Goal: Information Seeking & Learning: Learn about a topic

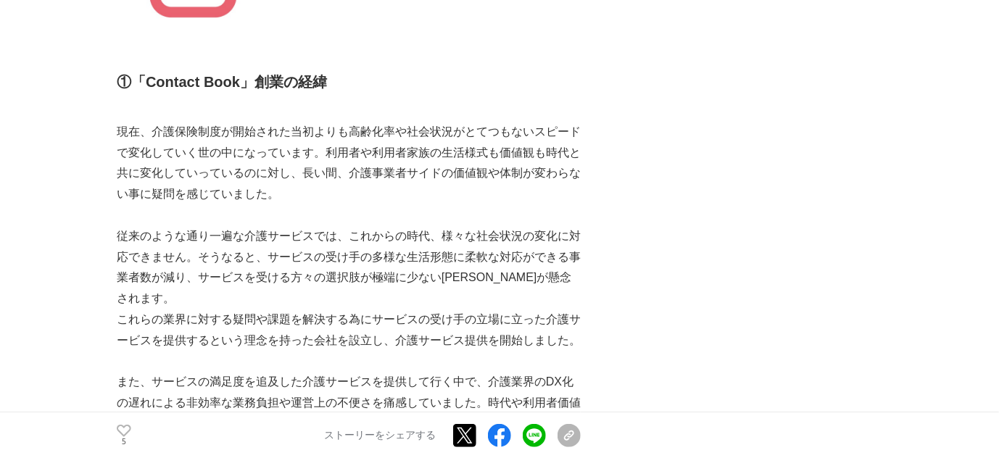
scroll to position [1903, 0]
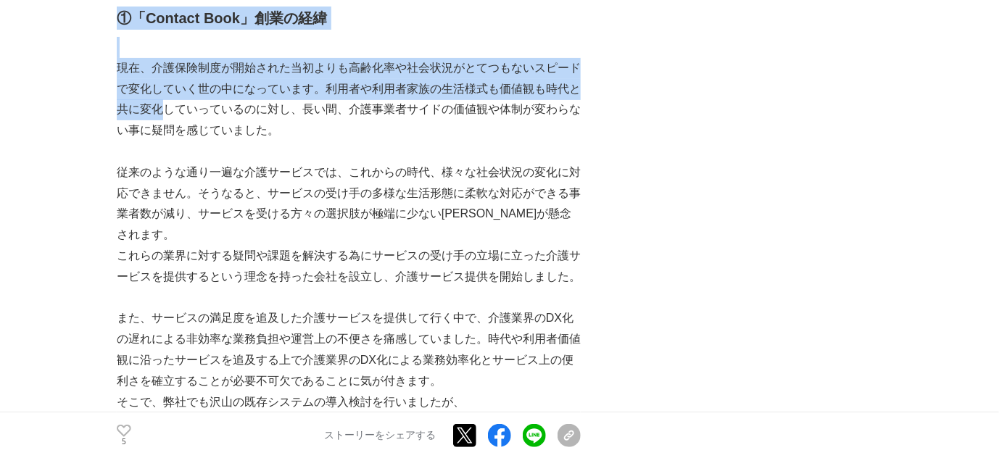
drag, startPoint x: 112, startPoint y: 94, endPoint x: 157, endPoint y: 136, distance: 62.6
click at [157, 136] on p "現在、介護保険制度が開始された当初よりも高齢化率や社会状況がとてつもないスピードで変化していく世の中になっています。利用者や利用者家族の生活様式も価値観も時代…" at bounding box center [349, 99] width 464 height 83
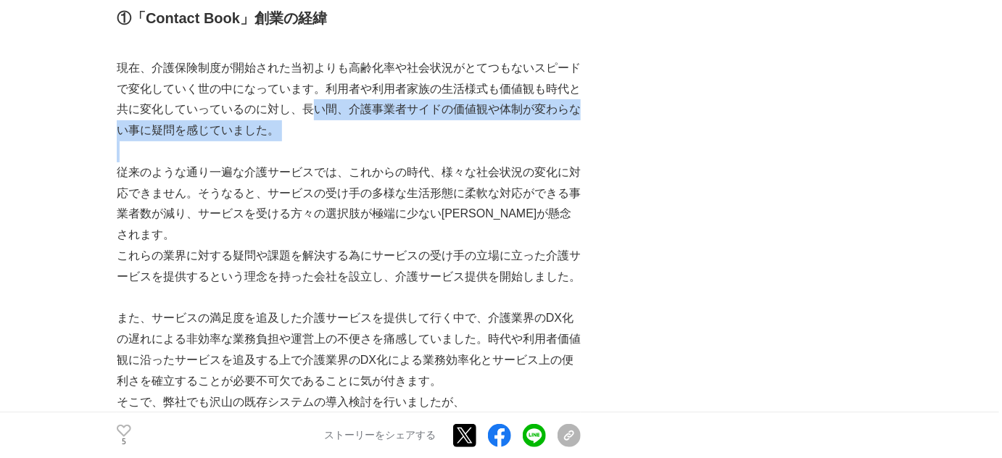
drag, startPoint x: 313, startPoint y: 131, endPoint x: 318, endPoint y: 163, distance: 32.3
click at [319, 162] on p at bounding box center [349, 151] width 464 height 21
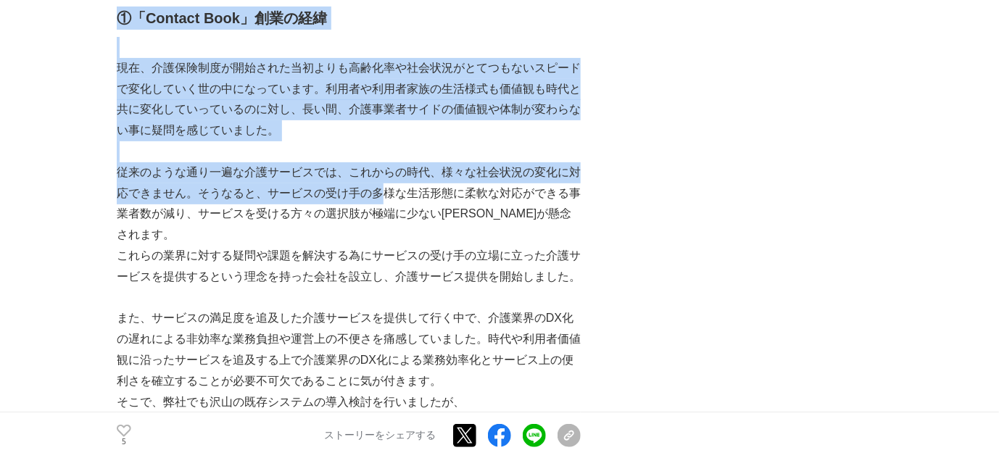
drag, startPoint x: 112, startPoint y: 197, endPoint x: 379, endPoint y: 204, distance: 267.0
click at [379, 204] on p "従来のような通り一遍な介護サービスでは、これからの時代、様々な社会状況の変化に対応できません。そうなると、サービスの受け手の多様な生活形態に柔軟な対応ができる…" at bounding box center [349, 203] width 464 height 83
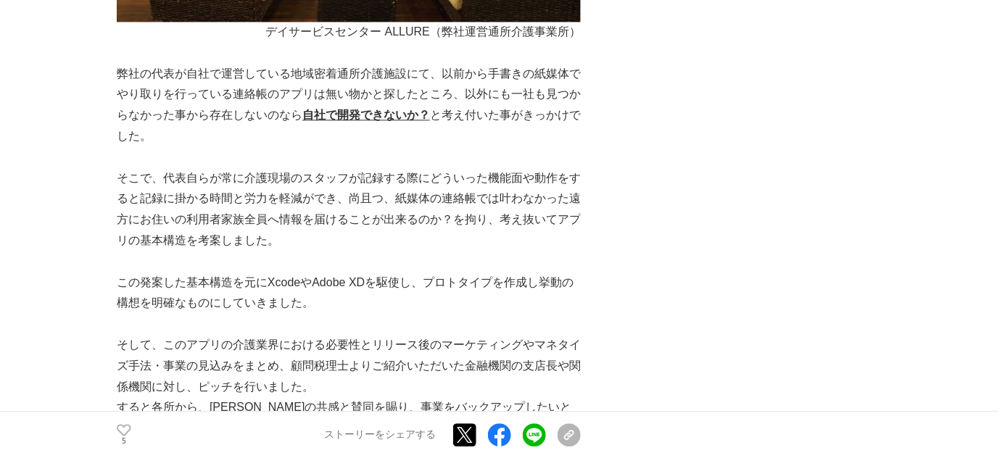
scroll to position [2957, 0]
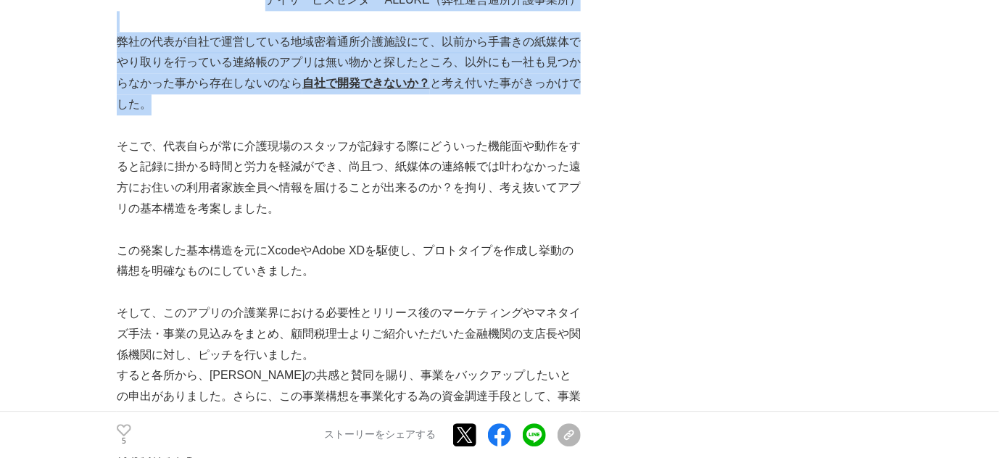
drag, startPoint x: 112, startPoint y: 45, endPoint x: 183, endPoint y: 96, distance: 87.3
click at [183, 96] on p "弊社の代表が自社で運営している地域密着通所介護施設にて、以前から手書きの紙媒体でやり取りを行っている連絡帳のアプリは無い物かと探したところ、以外にも一社も見つ…" at bounding box center [349, 73] width 464 height 83
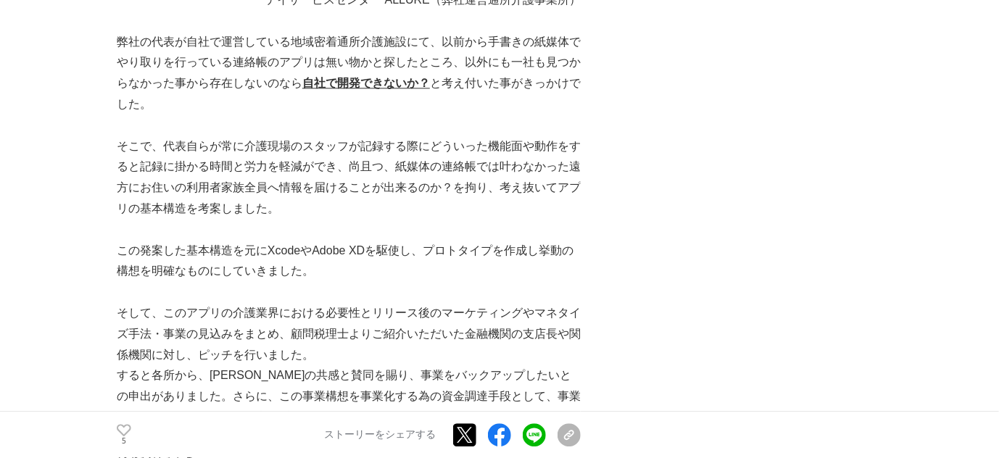
scroll to position [3023, 0]
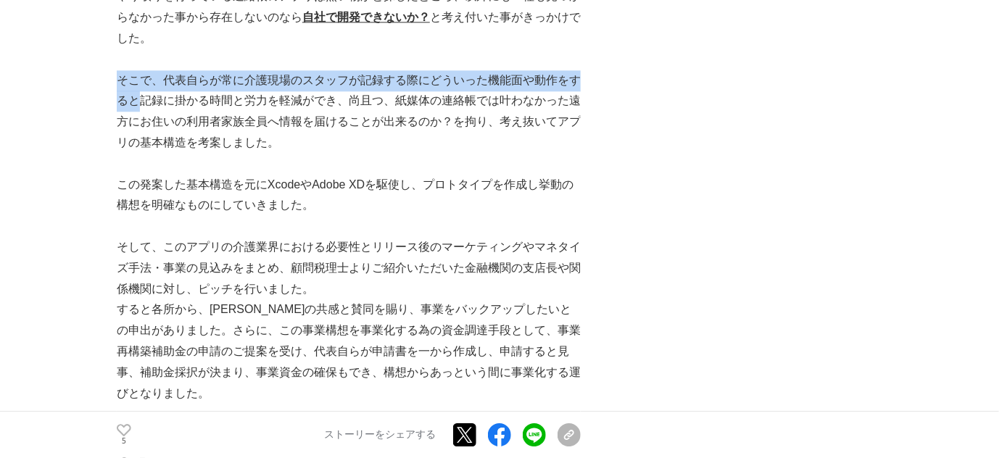
drag, startPoint x: 121, startPoint y: 83, endPoint x: 140, endPoint y: 104, distance: 28.2
click at [140, 104] on p "そこで、代表自らが常に介護現場のスタッフが記録する際にどういった機能面や動作をすると記録に掛かる時間と労力を軽減ができ、尚且つ、紙媒体の連絡帳では叶わなかった…" at bounding box center [349, 111] width 464 height 83
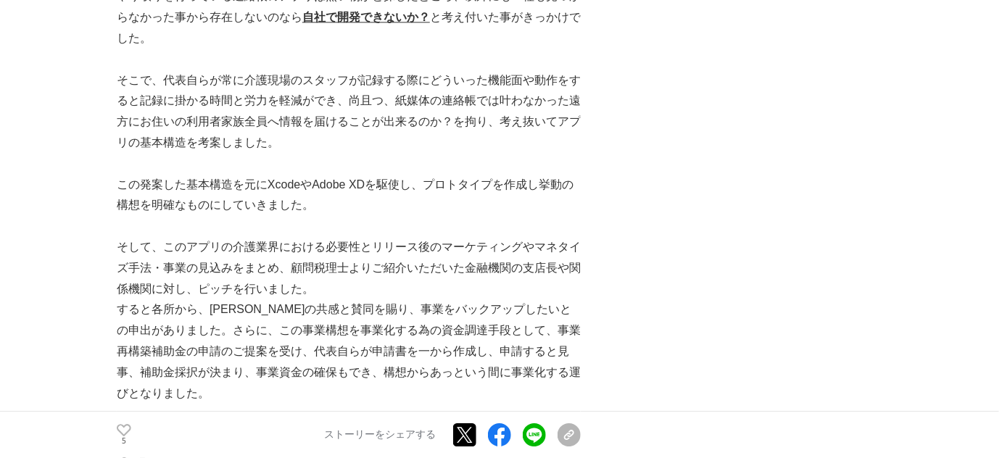
drag, startPoint x: 117, startPoint y: 81, endPoint x: 335, endPoint y: 133, distance: 223.6
click at [335, 133] on p "そこで、代表自らが常に介護現場のスタッフが記録する際にどういった機能面や動作をすると記録に掛かる時間と労力を軽減ができ、尚且つ、紙媒体の連絡帳では叶わなかった…" at bounding box center [349, 111] width 464 height 83
drag, startPoint x: 302, startPoint y: 145, endPoint x: 71, endPoint y: 51, distance: 249.5
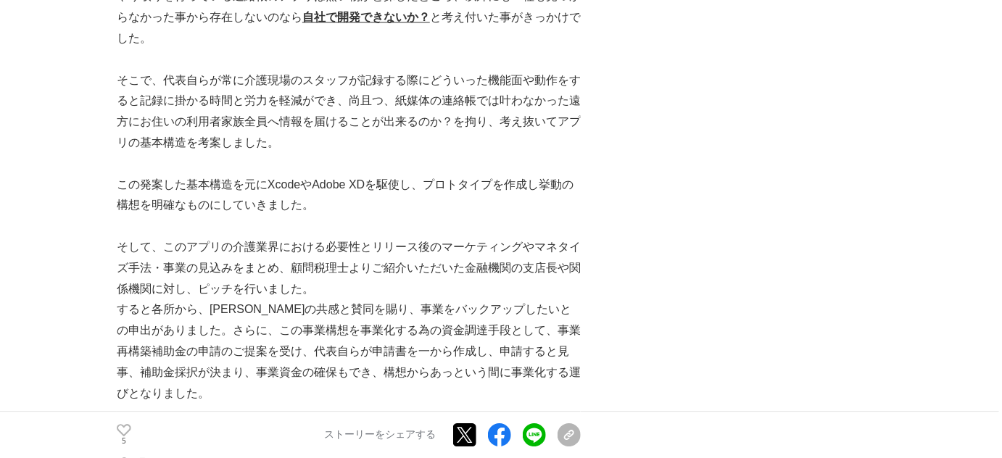
click at [157, 92] on p "そこで、代表自らが常に介護現場のスタッフが記録する際にどういった機能面や動作をすると記録に掛かる時間と労力を軽減ができ、尚且つ、紙媒体の連絡帳では叶わなかった…" at bounding box center [349, 111] width 464 height 83
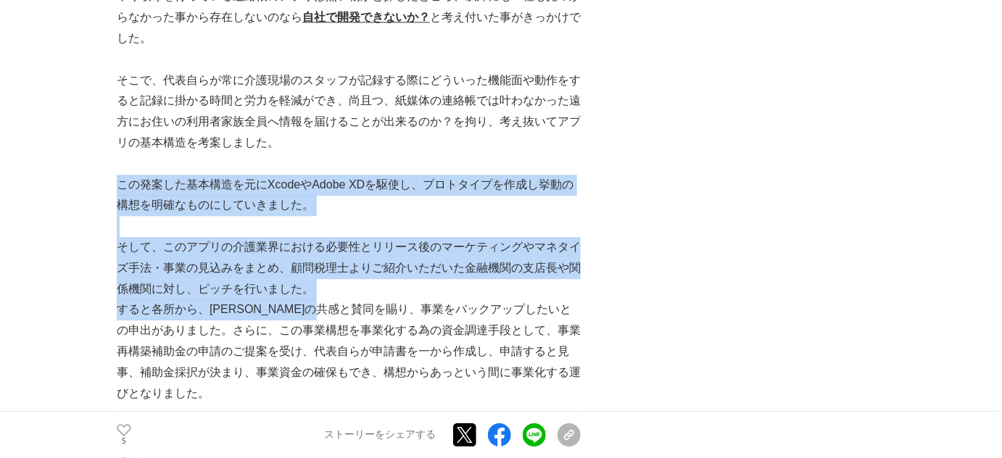
drag, startPoint x: 120, startPoint y: 183, endPoint x: 376, endPoint y: 305, distance: 283.2
click at [376, 305] on p "すると各所から、[PERSON_NAME]の共感と賛同を賜り、事業をバックアップしたいとの申出がありました。さらに、この事業構想を事業化する為の資金調達手段と…" at bounding box center [349, 351] width 464 height 104
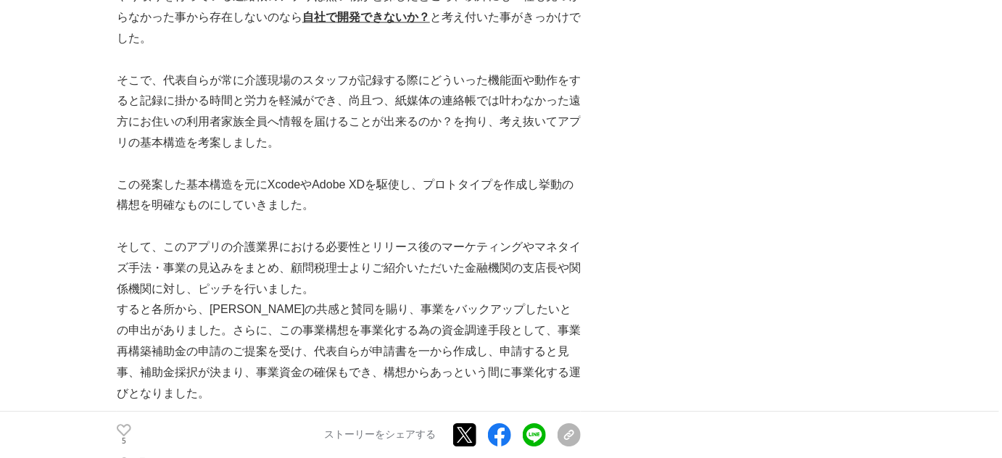
scroll to position [3089, 0]
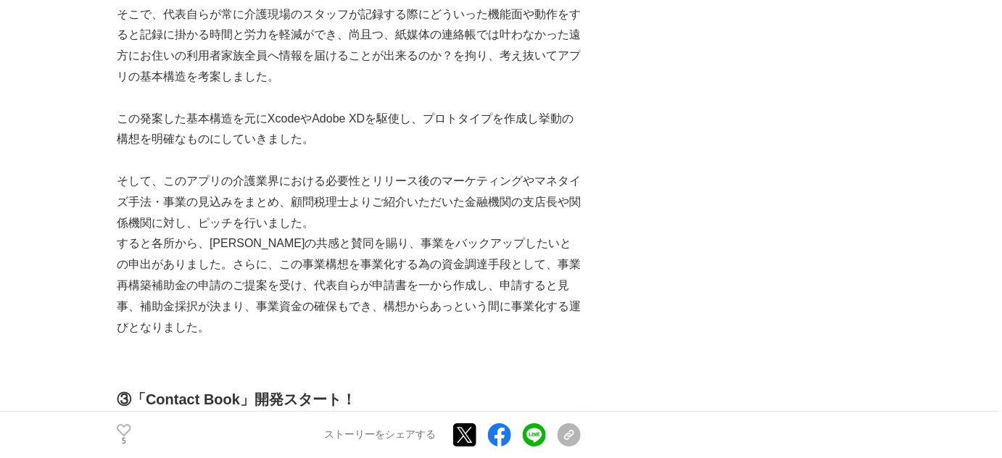
drag, startPoint x: 120, startPoint y: 173, endPoint x: 181, endPoint y: 255, distance: 102.1
click at [181, 255] on p "すると各所から、[PERSON_NAME]の共感と賛同を賜り、事業をバックアップしたいとの申出がありました。さらに、この事業構想を事業化する為の資金調達手段と…" at bounding box center [349, 286] width 464 height 104
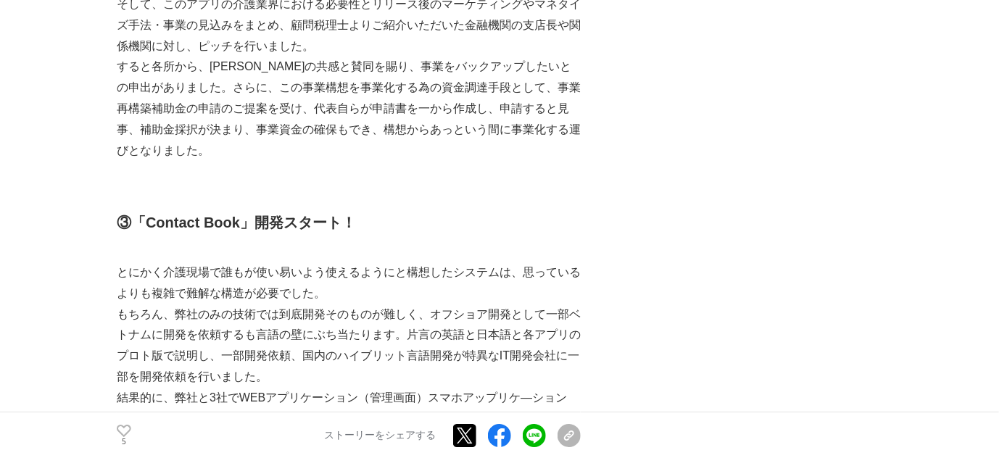
scroll to position [3287, 0]
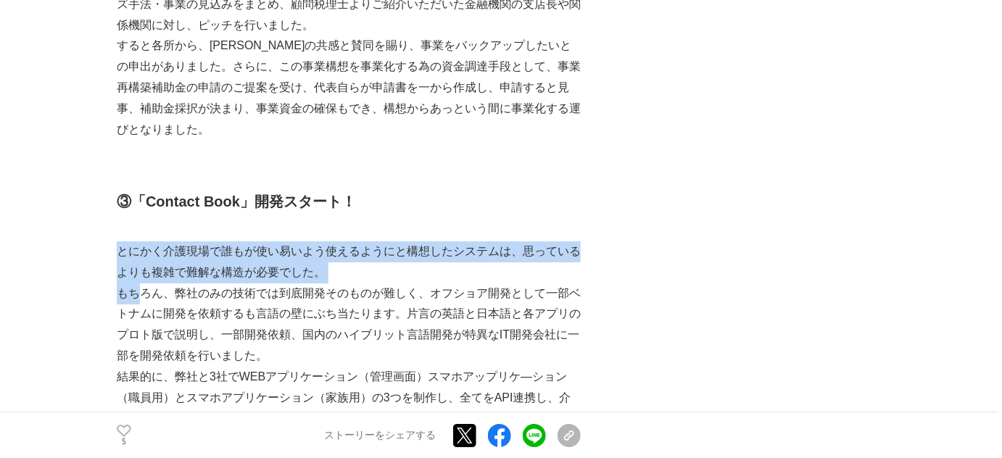
drag, startPoint x: 119, startPoint y: 229, endPoint x: 144, endPoint y: 285, distance: 61.3
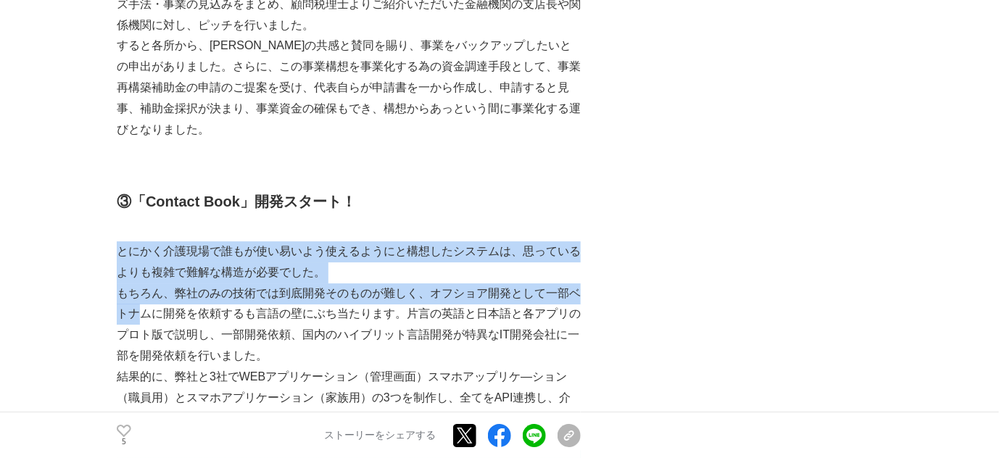
click at [144, 285] on p "もちろん、弊社のみの技術では到底開発そのものが難しく、オフショア開発として一部ベトナムに開発を依頼するも言語の壁にぶち当たります。片言の英語と日本語と各アプリ…" at bounding box center [349, 325] width 464 height 83
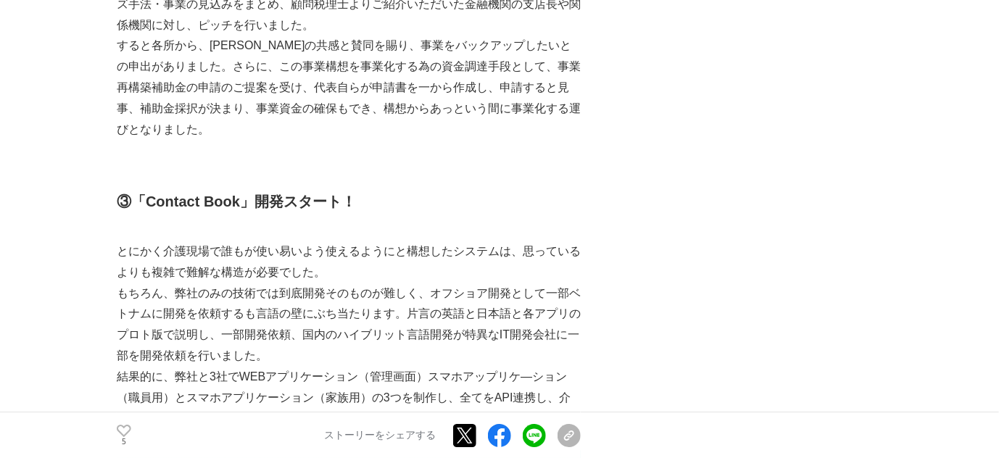
scroll to position [3353, 0]
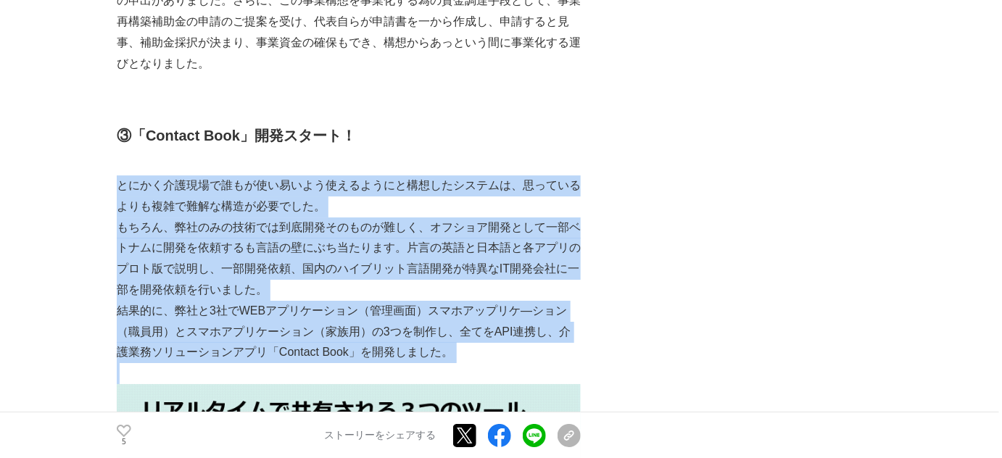
drag, startPoint x: 122, startPoint y: 160, endPoint x: 475, endPoint y: 350, distance: 401.4
click at [475, 363] on p at bounding box center [349, 373] width 464 height 21
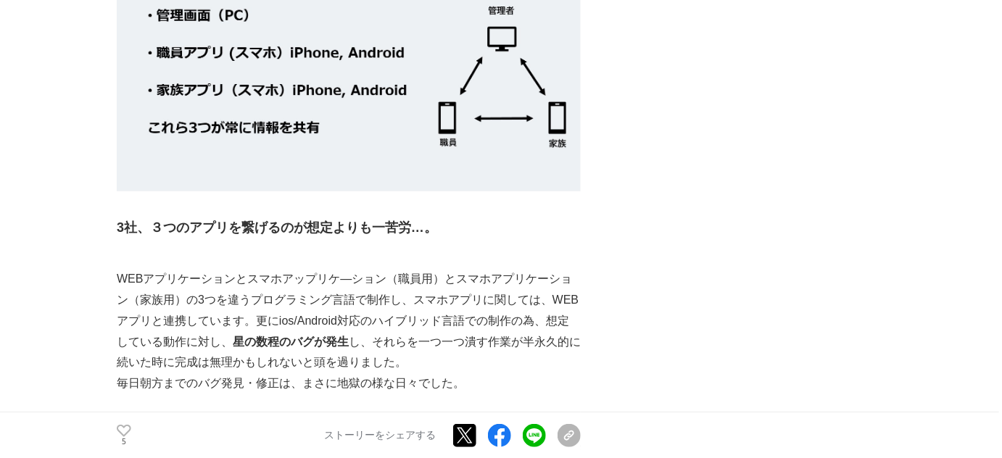
scroll to position [3814, 0]
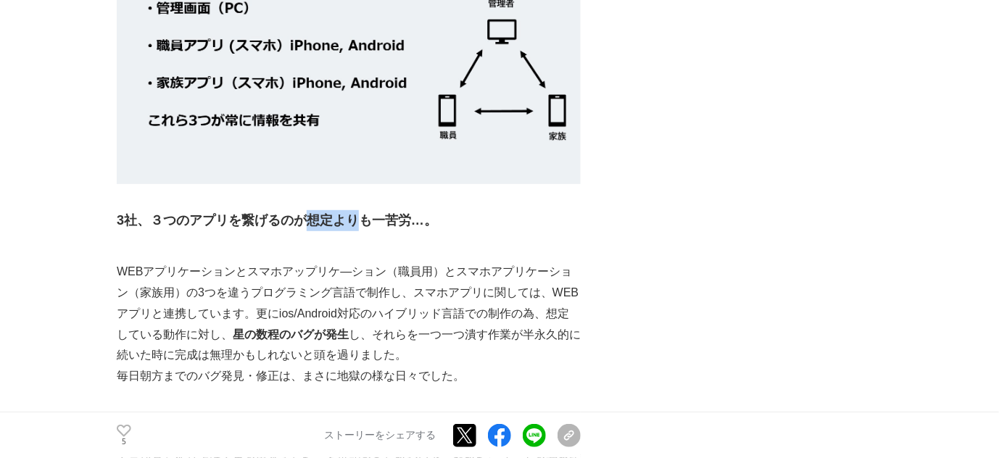
drag, startPoint x: 310, startPoint y: 198, endPoint x: 394, endPoint y: 199, distance: 84.8
click at [387, 213] on strong "3社、３つのアプリを繋げるのが想定よりも一苦労…。" at bounding box center [277, 220] width 321 height 15
click at [394, 213] on strong "3社、３つのアプリを繋げるのが想定よりも一苦労…。" at bounding box center [277, 220] width 321 height 15
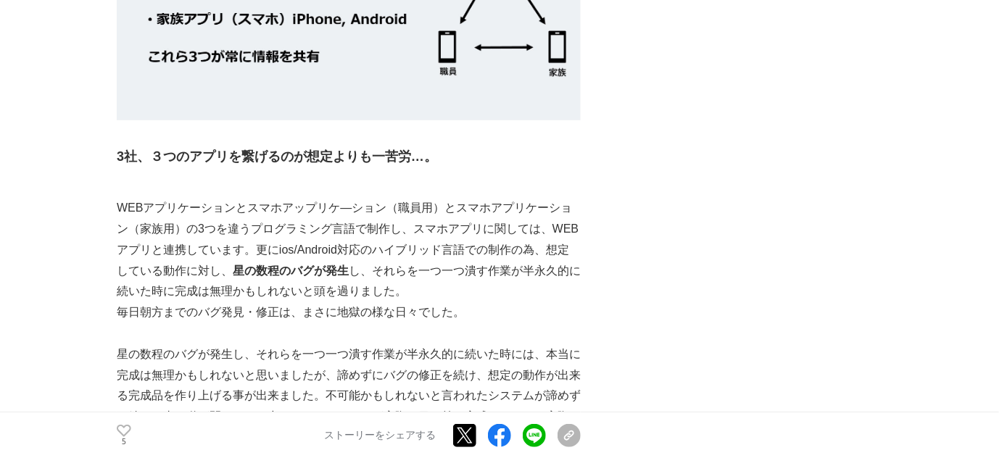
scroll to position [3880, 0]
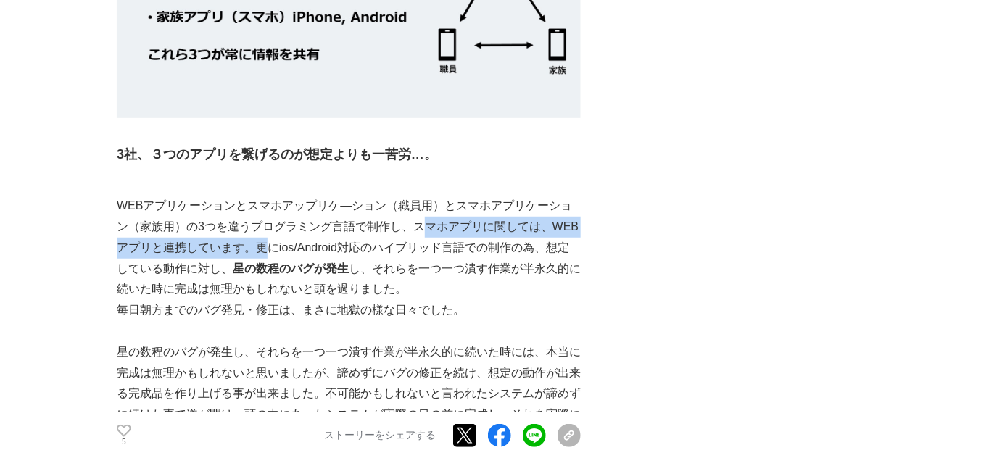
drag, startPoint x: 425, startPoint y: 207, endPoint x: 258, endPoint y: 226, distance: 167.9
click at [258, 226] on p "WEBアプリケーションとスマホアップリケ―ション（職員用）とスマホアプリケーション（家族用）の3つを違うプログラミング言語で制作し、スマホアプリに関しては、W…" at bounding box center [349, 248] width 464 height 104
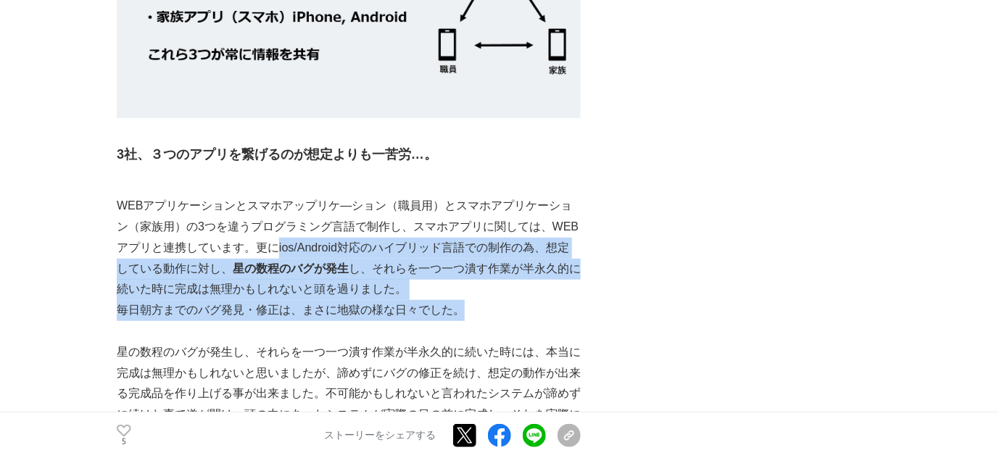
drag, startPoint x: 271, startPoint y: 226, endPoint x: 520, endPoint y: 287, distance: 256.3
click at [521, 300] on p "毎日朝方までのバグ発見・修正は、まさに地獄の様な日々でした。" at bounding box center [349, 310] width 464 height 21
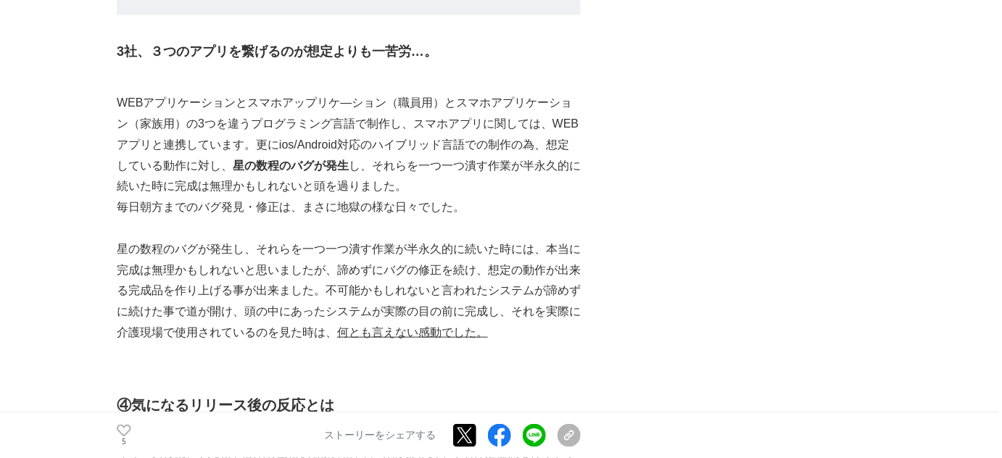
scroll to position [4012, 0]
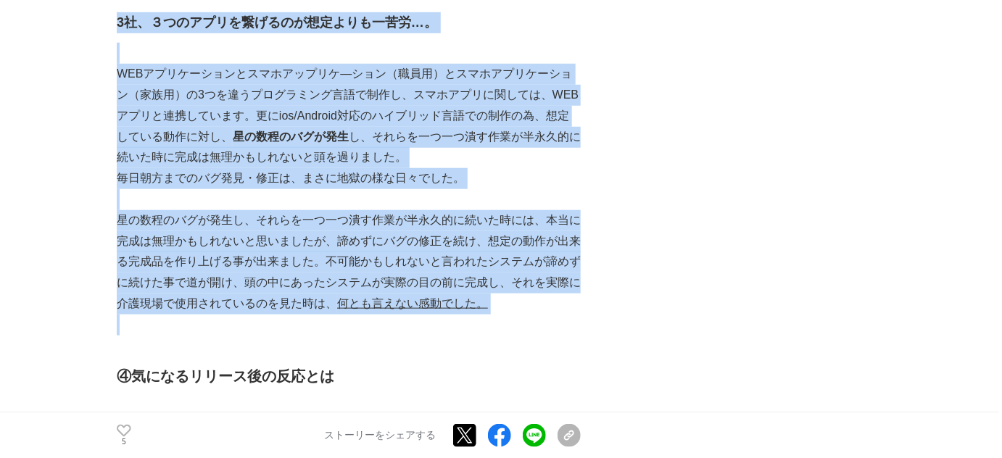
drag, startPoint x: 107, startPoint y: 202, endPoint x: 180, endPoint y: 324, distance: 142.8
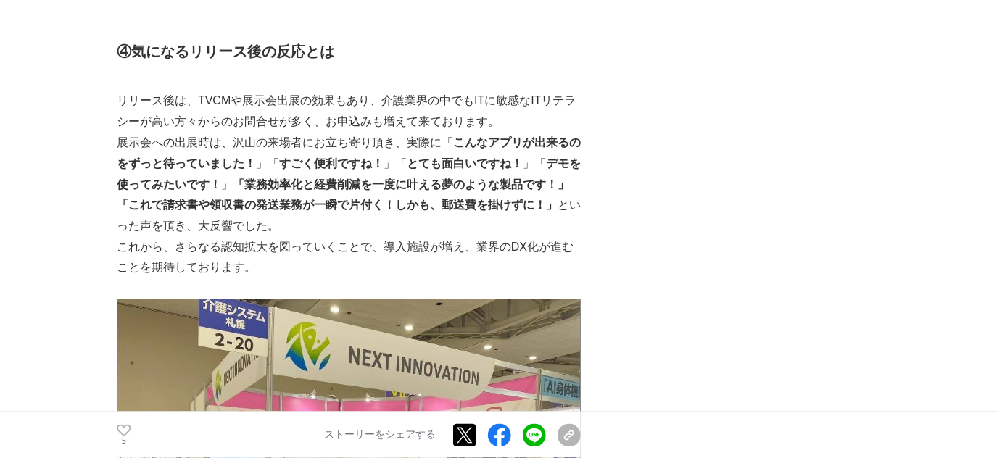
scroll to position [4342, 0]
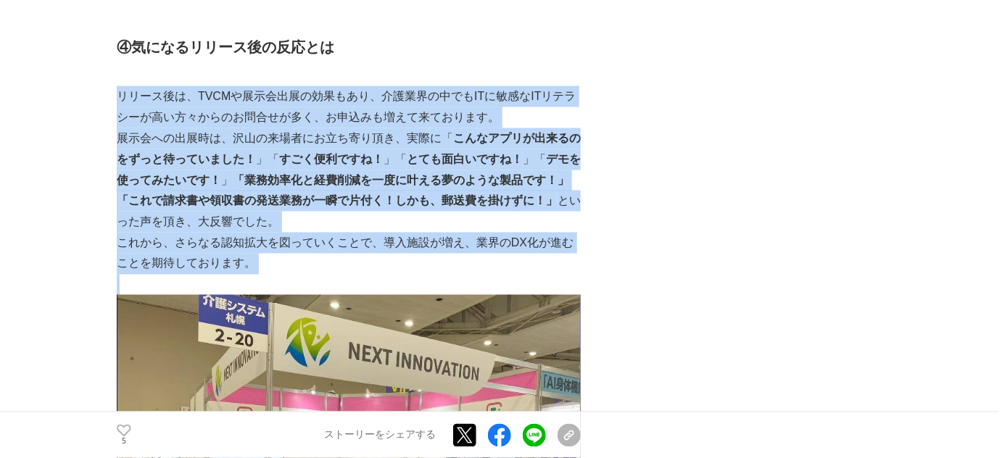
drag, startPoint x: 116, startPoint y: 74, endPoint x: 268, endPoint y: 255, distance: 236.3
click at [268, 275] on p at bounding box center [349, 285] width 464 height 21
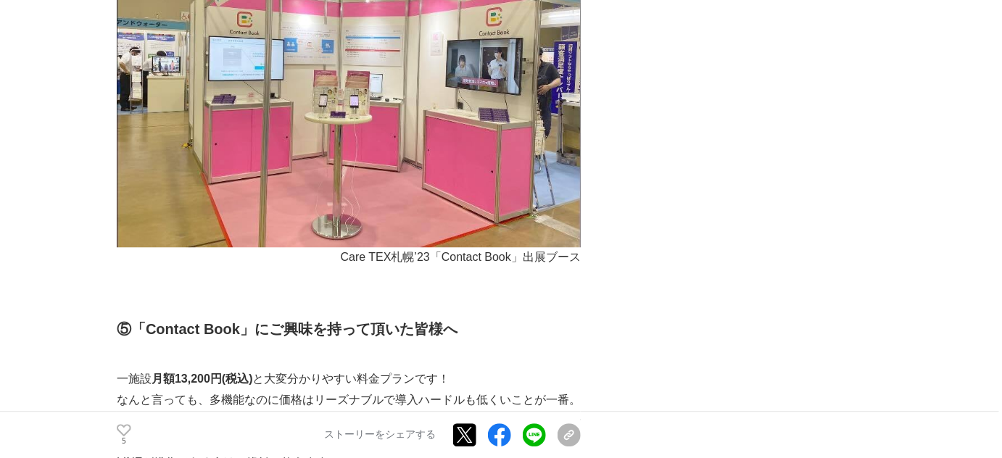
scroll to position [4869, 0]
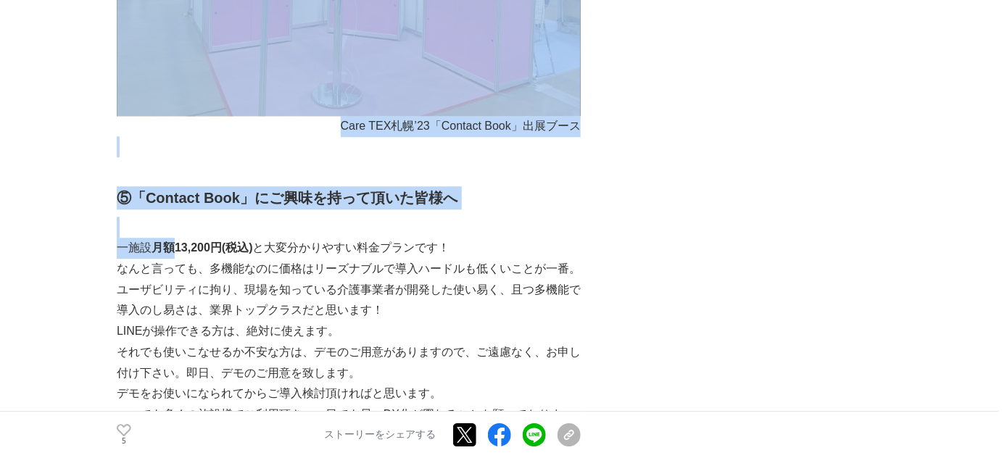
drag, startPoint x: 118, startPoint y: 175, endPoint x: 186, endPoint y: 234, distance: 90.0
click at [186, 241] on strong "月額13,200円(税込)" at bounding box center [203, 247] width 102 height 12
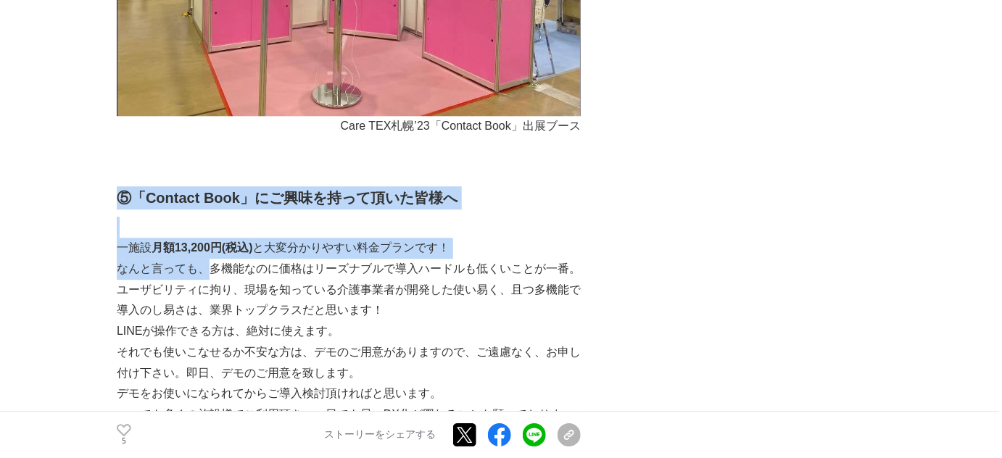
drag, startPoint x: 119, startPoint y: 176, endPoint x: 204, endPoint y: 242, distance: 108.1
click at [204, 259] on p "なんと言っても、多機能なのに価格はリーズナブルで導入ハードルも低くいことが一番。ユーザビリティに拘り、現場を知っている介護事業者が開発した使い易く、且つ多機能…" at bounding box center [349, 290] width 464 height 62
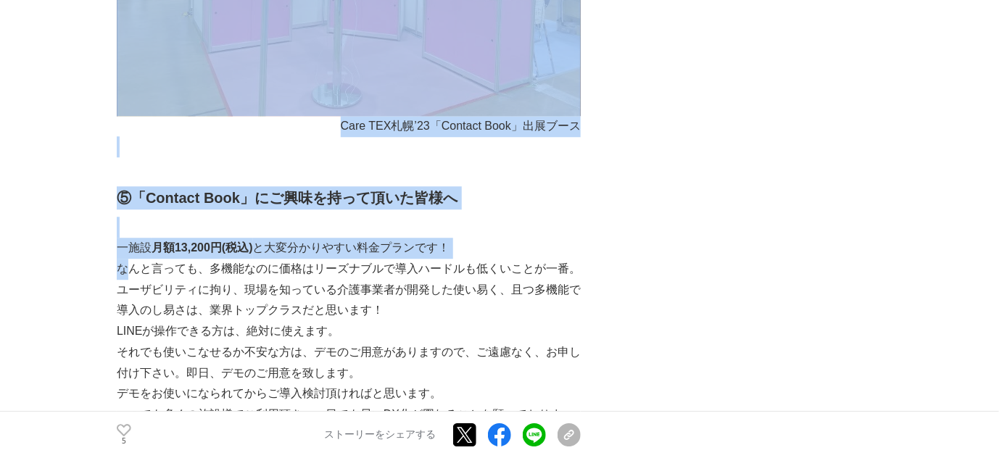
drag, startPoint x: 114, startPoint y: 226, endPoint x: 130, endPoint y: 243, distance: 23.6
click at [130, 259] on p "なんと言っても、多機能なのに価格はリーズナブルで導入ハードルも低くいことが一番。ユーザビリティに拘り、現場を知っている介護事業者が開発した使い易く、且つ多機能…" at bounding box center [349, 290] width 464 height 62
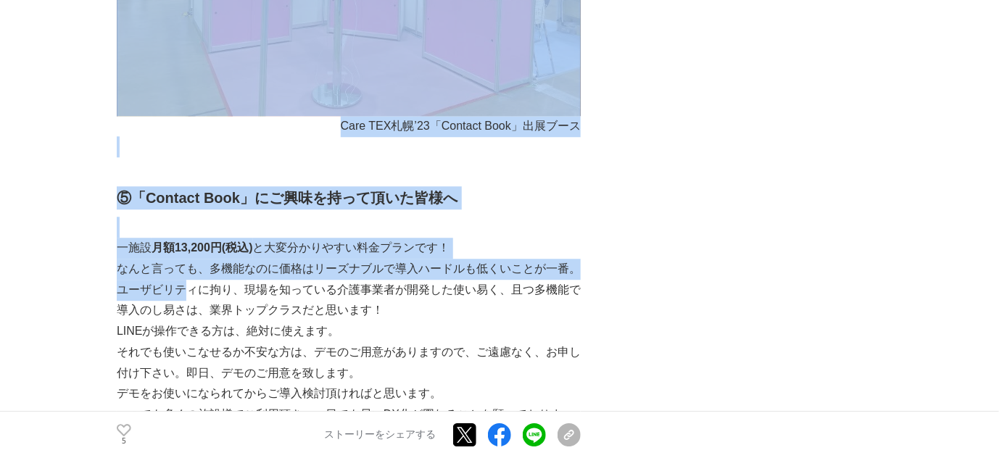
drag, startPoint x: 115, startPoint y: 226, endPoint x: 183, endPoint y: 264, distance: 78.5
click at [183, 264] on p "なんと言っても、多機能なのに価格はリーズナブルで導入ハードルも低くいことが一番。ユーザビリティに拘り、現場を知っている介護事業者が開発した使い易く、且つ多機能…" at bounding box center [349, 290] width 464 height 62
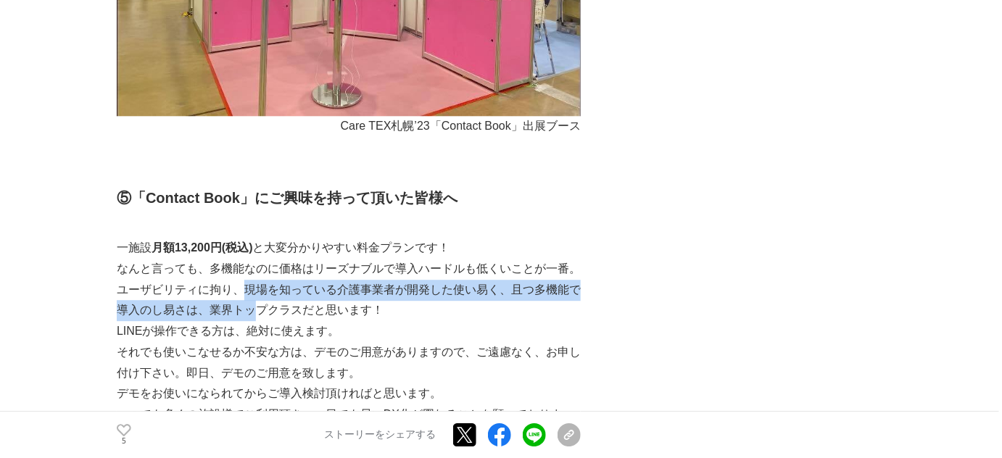
drag, startPoint x: 244, startPoint y: 272, endPoint x: 259, endPoint y: 299, distance: 30.9
click at [259, 297] on p "なんと言っても、多機能なのに価格はリーズナブルで導入ハードルも低くいことが一番。ユーザビリティに拘り、現場を知っている介護事業者が開発した使い易く、且つ多機能…" at bounding box center [349, 290] width 464 height 62
click at [259, 299] on p "なんと言っても、多機能なのに価格はリーズナブルで導入ハードルも低くいことが一番。ユーザビリティに拘り、現場を知っている介護事業者が開発した使い易く、且つ多機能…" at bounding box center [349, 290] width 464 height 62
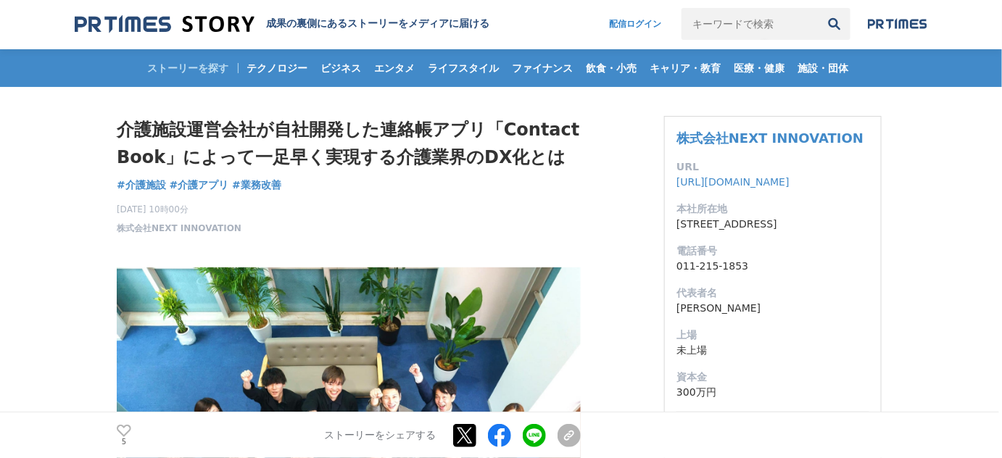
scroll to position [0, 0]
